Goal: Information Seeking & Learning: Understand process/instructions

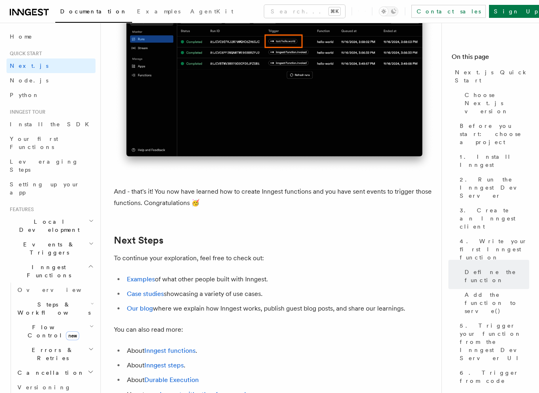
scroll to position [4996, 0]
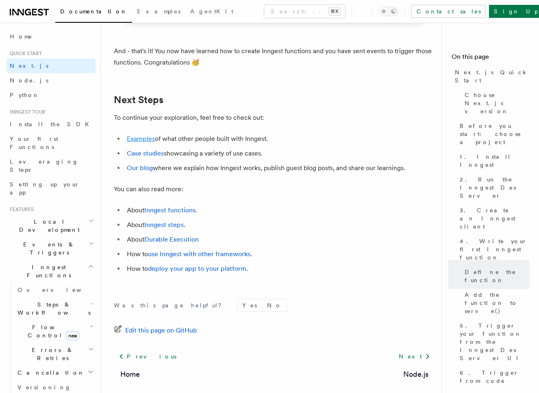
click at [149, 143] on link "Examples" at bounding box center [141, 139] width 28 height 8
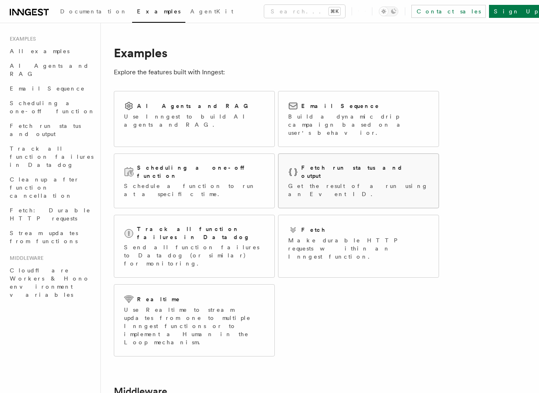
click at [320, 164] on h2 "Fetch run status and output" at bounding box center [365, 172] width 128 height 16
click at [320, 182] on p "Get the result of a run using an Event ID." at bounding box center [358, 190] width 141 height 16
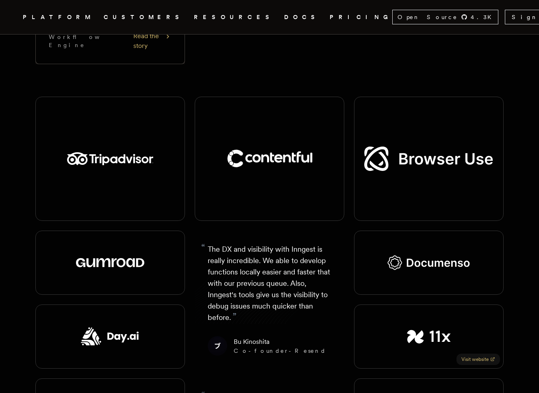
scroll to position [1007, 0]
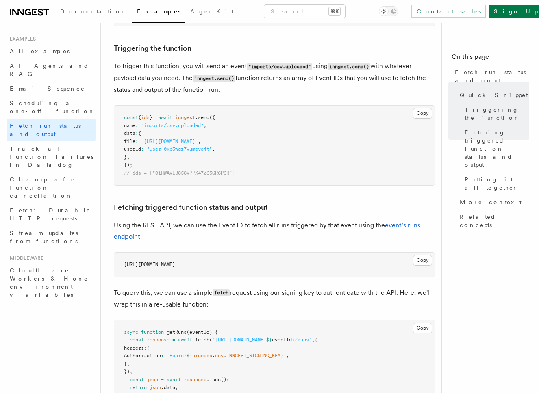
scroll to position [343, 0]
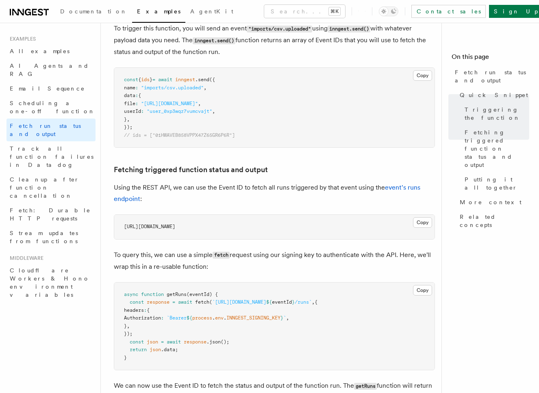
click at [280, 318] on span "INNGEST_SIGNING_KEY" at bounding box center [253, 318] width 54 height 6
copy span "INNGEST_SIGNING_KEY"
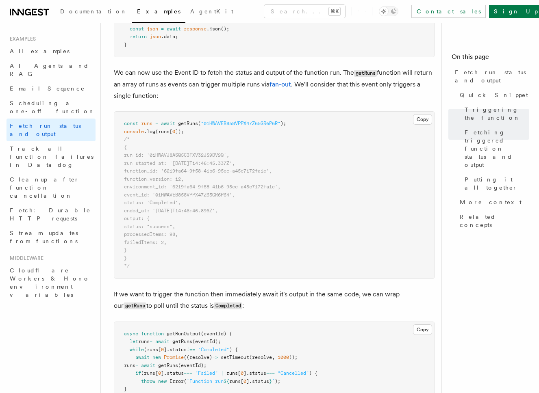
scroll to position [753, 0]
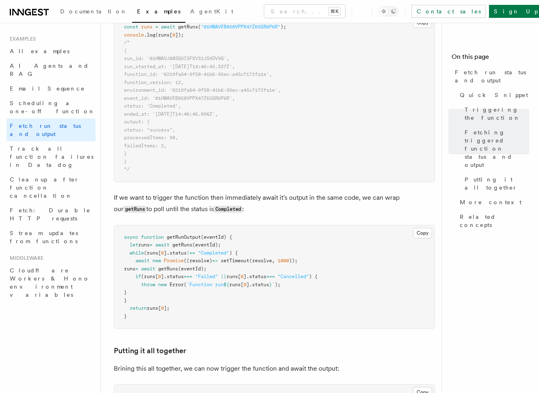
click at [308, 197] on p "If we want to trigger the function then immediately await it's output in the sa…" at bounding box center [274, 203] width 321 height 23
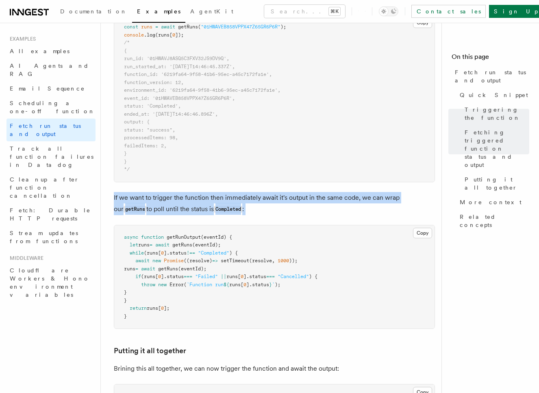
click at [308, 197] on p "If we want to trigger the function then immediately await it's output in the sa…" at bounding box center [274, 203] width 321 height 23
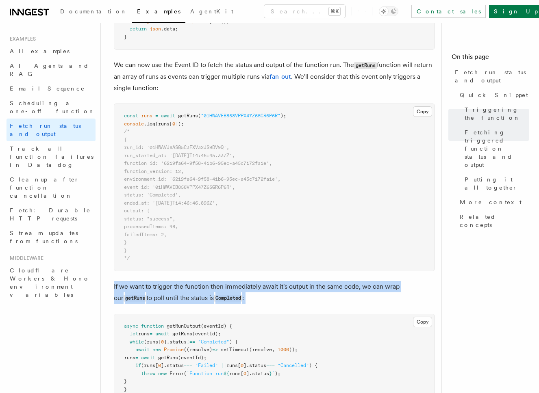
scroll to position [725, 0]
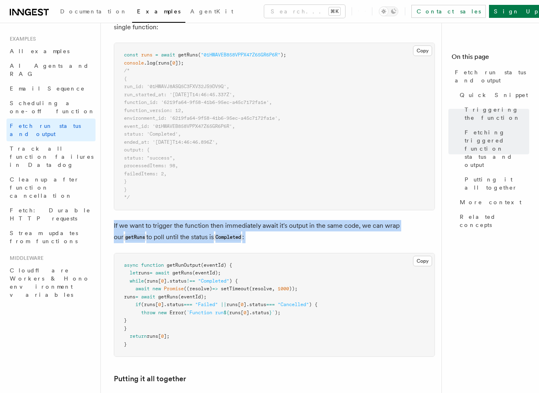
click at [325, 238] on p "If we want to trigger the function then immediately await it's output in the sa…" at bounding box center [274, 231] width 321 height 23
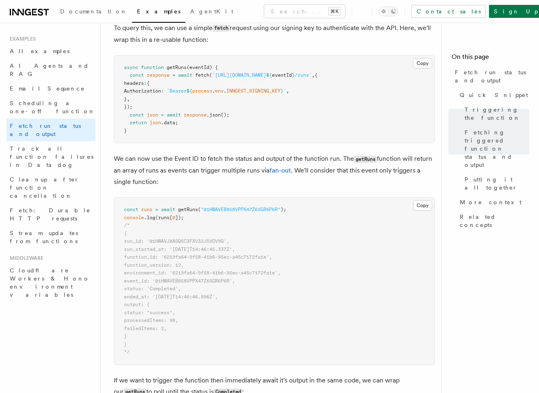
scroll to position [560, 0]
